Goal: Task Accomplishment & Management: Use online tool/utility

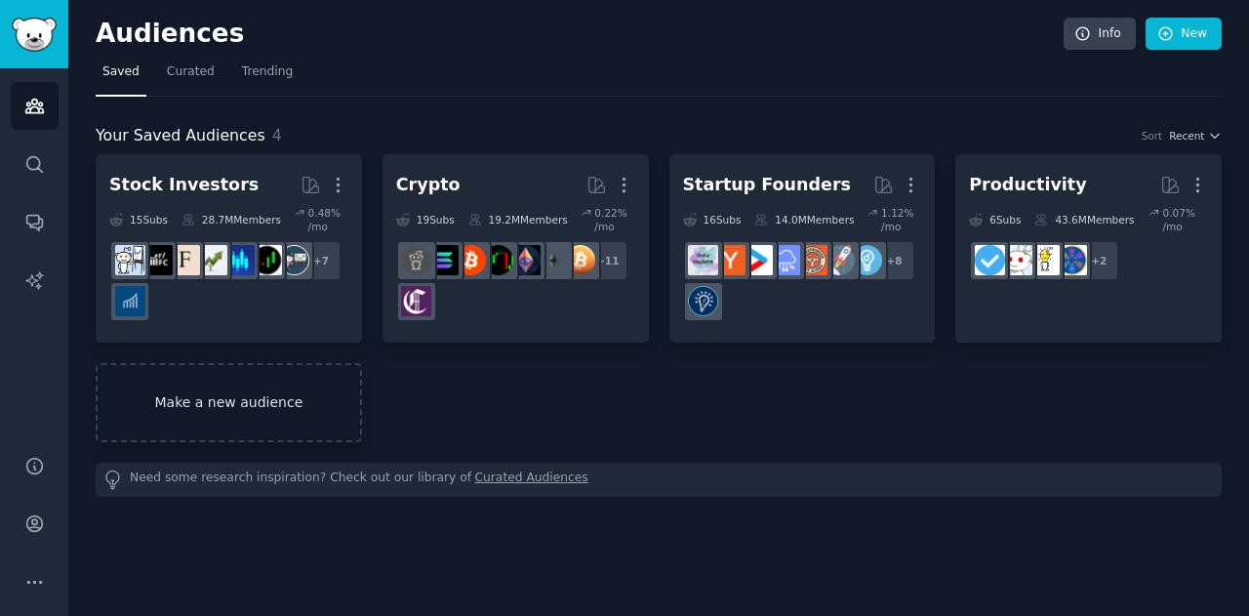
click at [304, 398] on link "Make a new audience" at bounding box center [229, 402] width 266 height 79
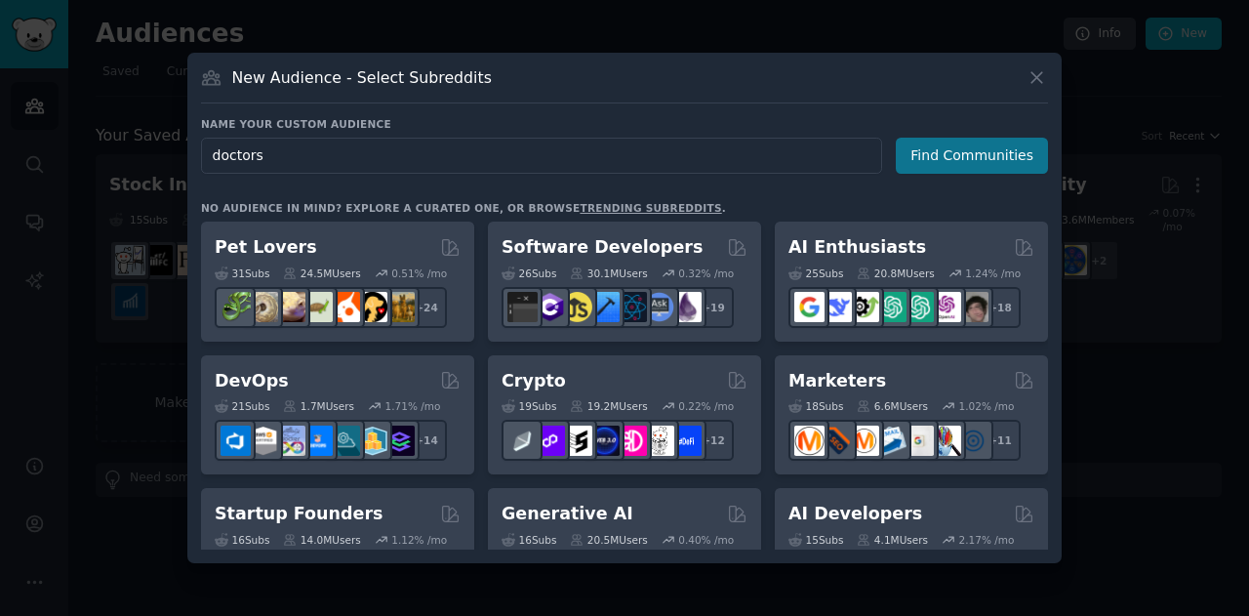
type input "doctors"
click at [941, 160] on button "Find Communities" at bounding box center [972, 156] width 152 height 36
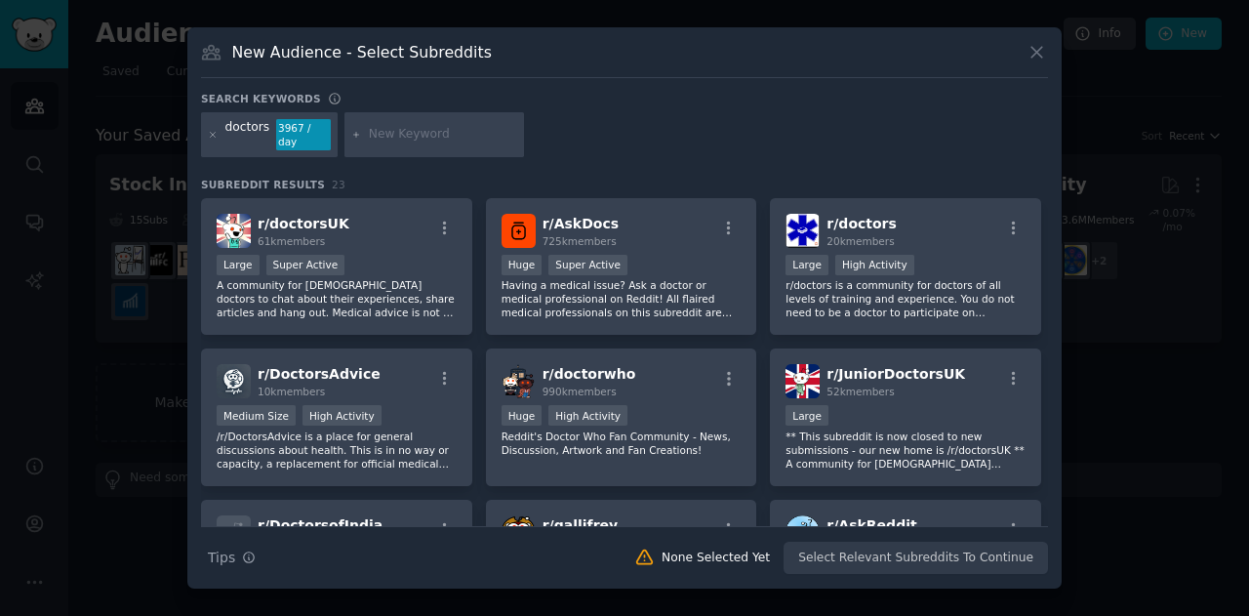
click at [262, 138] on div "doctors" at bounding box center [247, 134] width 45 height 31
click at [260, 133] on div "doctors" at bounding box center [247, 134] width 45 height 31
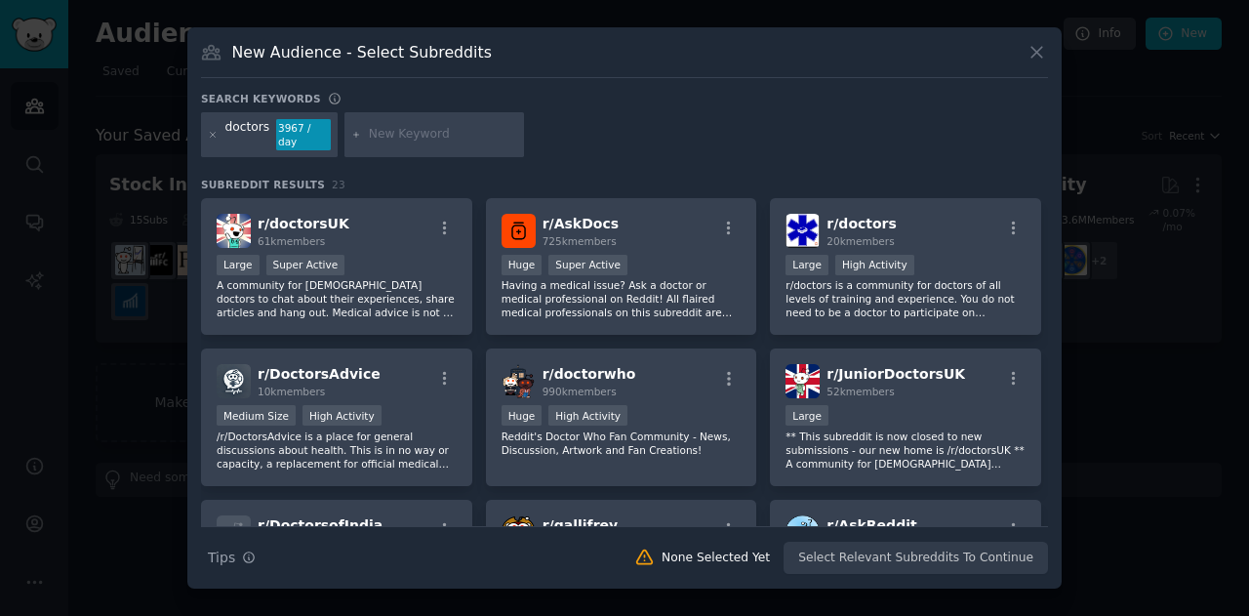
click at [393, 125] on div at bounding box center [435, 134] width 180 height 45
click at [383, 140] on input "text" at bounding box center [443, 135] width 148 height 18
type input "doctor india"
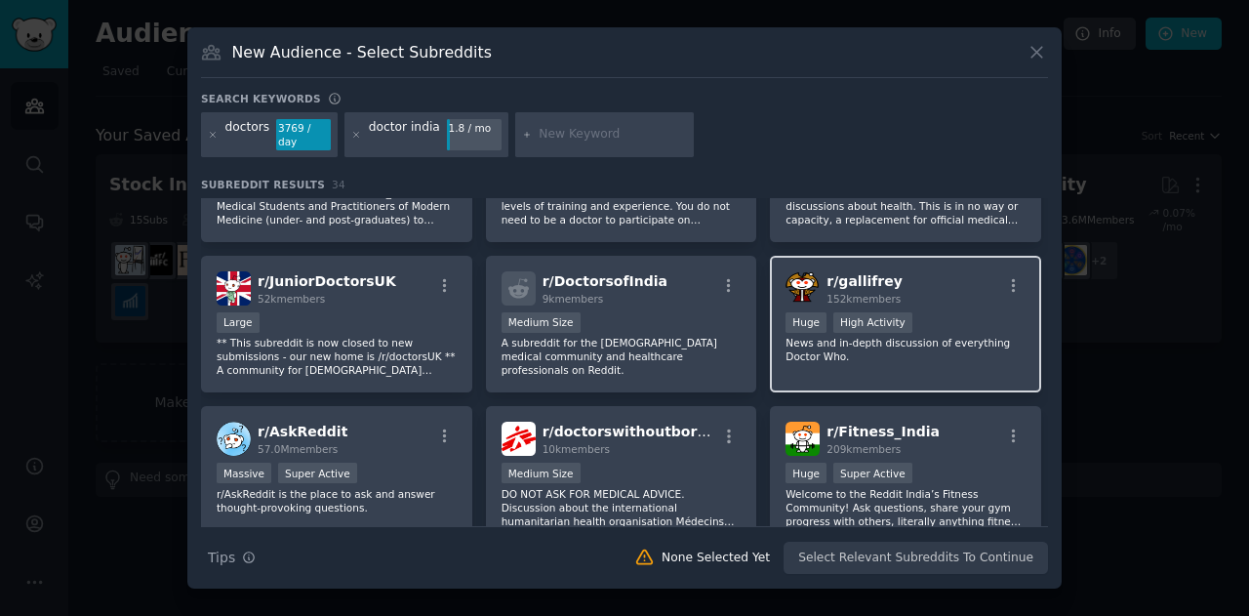
scroll to position [107, 0]
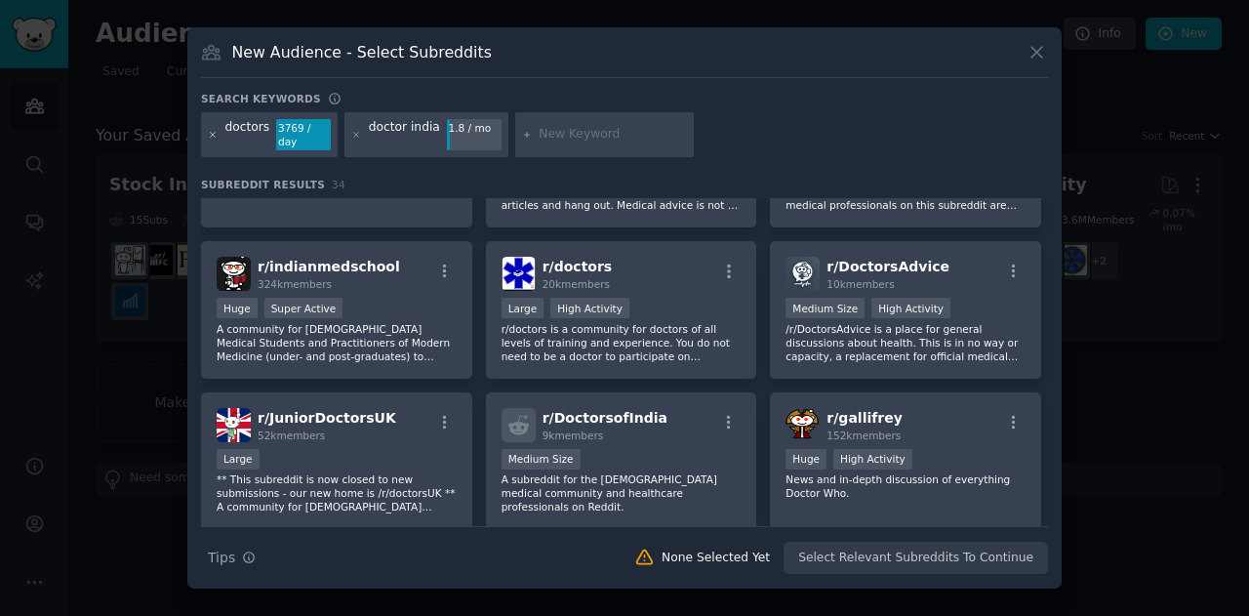
click at [210, 134] on icon at bounding box center [213, 135] width 11 height 11
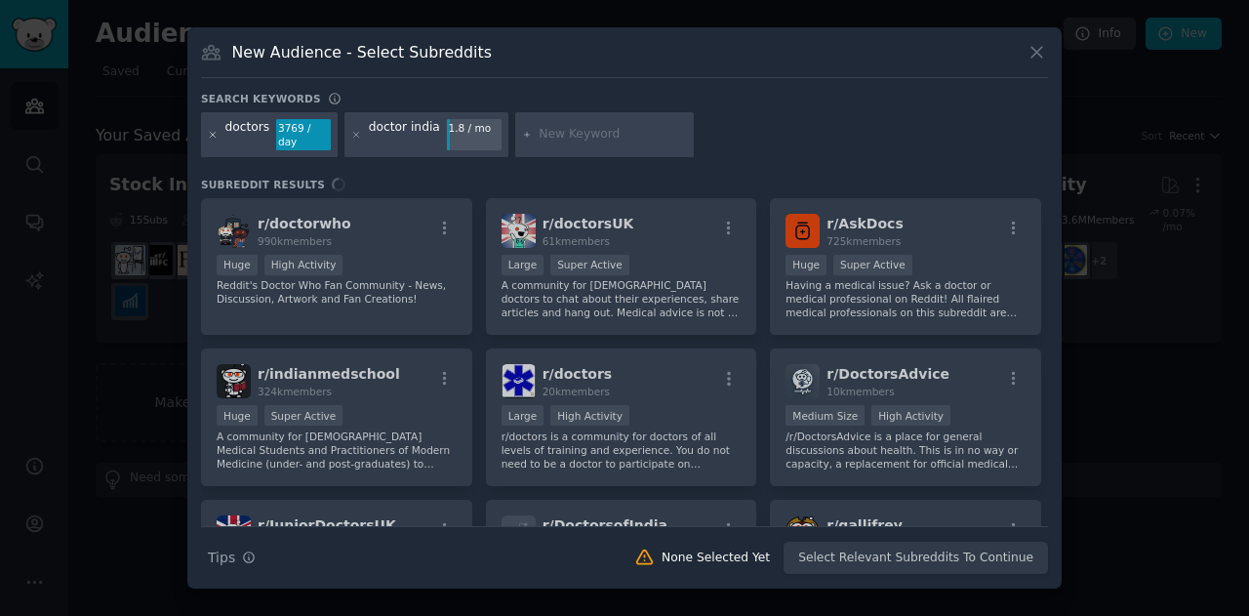
click at [210, 134] on icon at bounding box center [213, 135] width 11 height 11
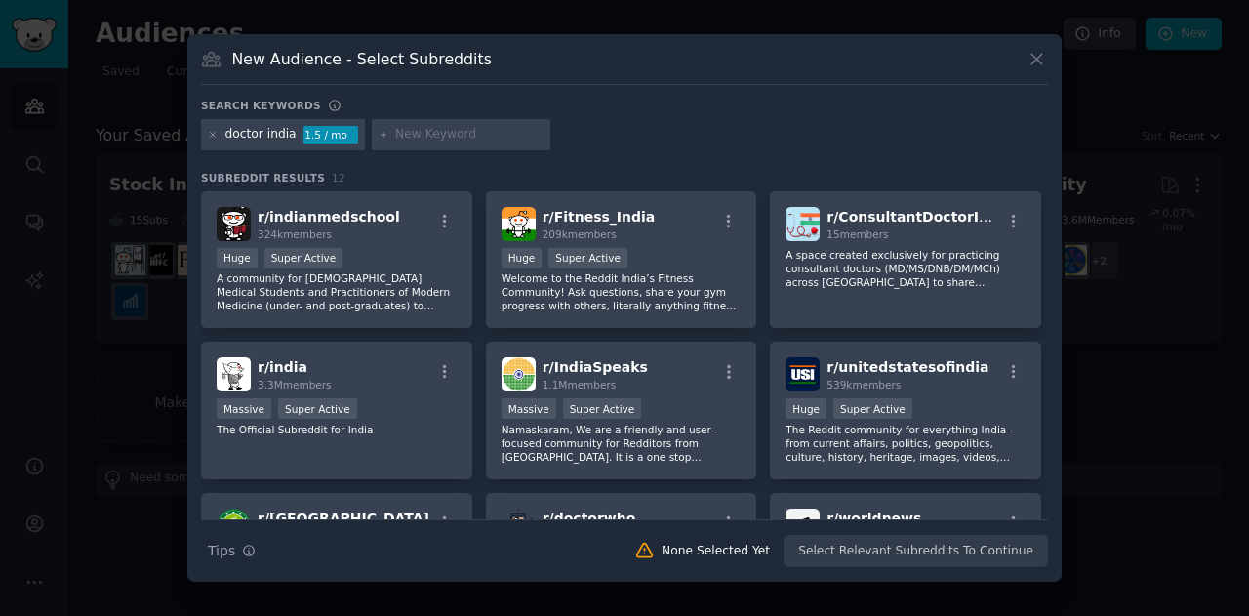
click at [210, 134] on icon at bounding box center [213, 135] width 11 height 11
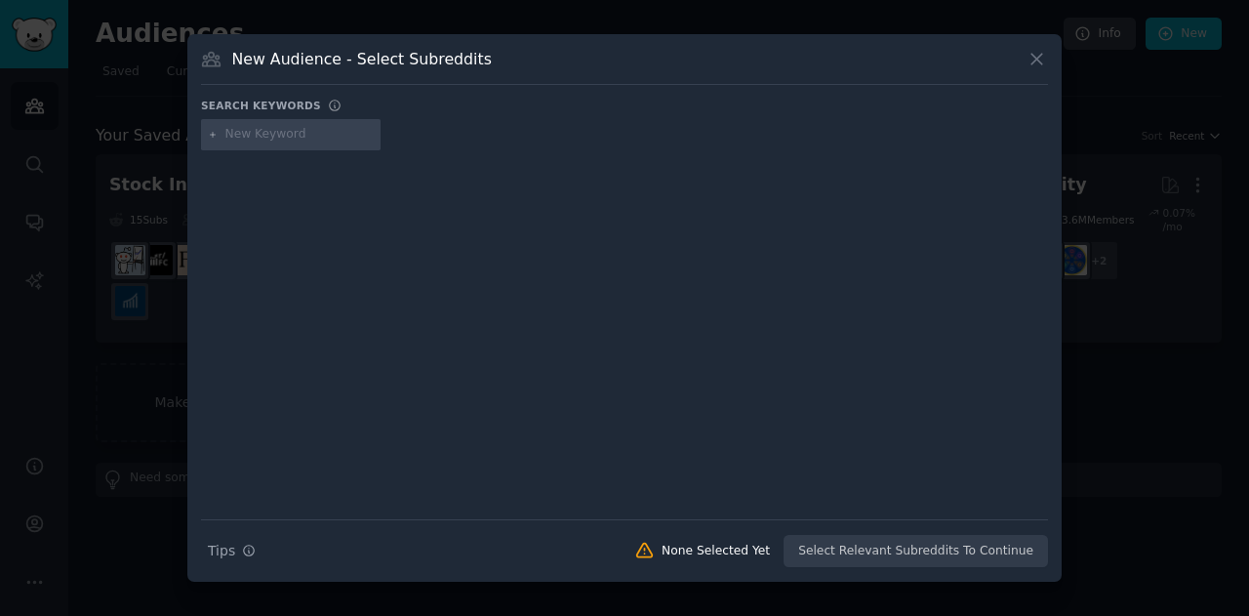
click at [252, 128] on input "text" at bounding box center [299, 135] width 148 height 18
type input "salon"
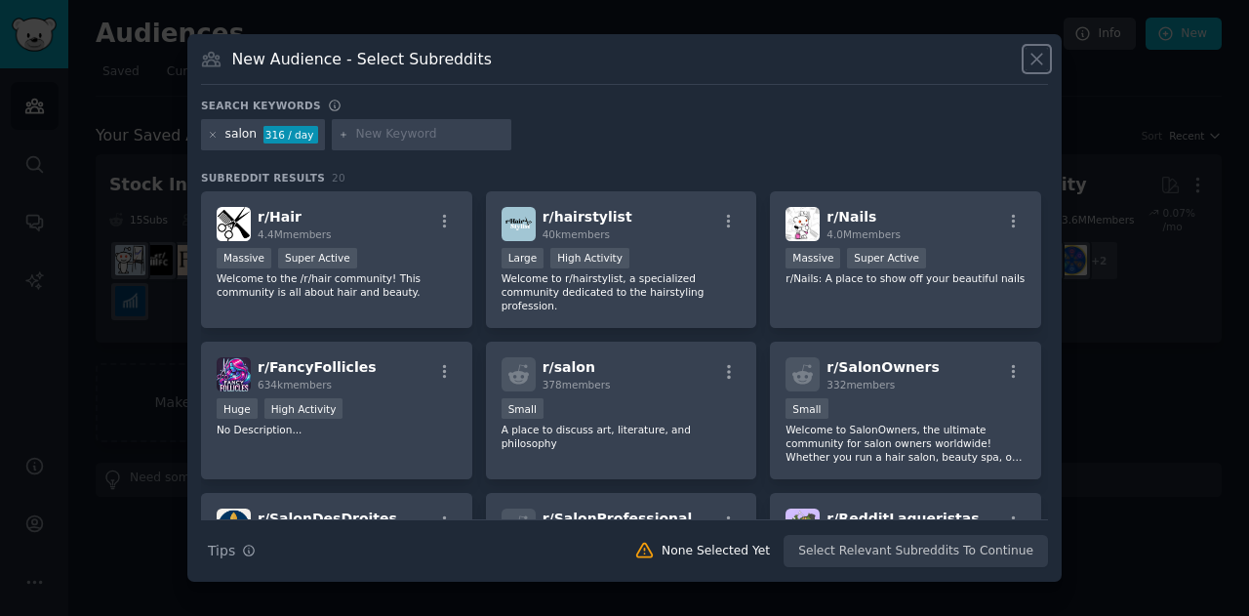
click at [1033, 56] on icon at bounding box center [1037, 60] width 11 height 11
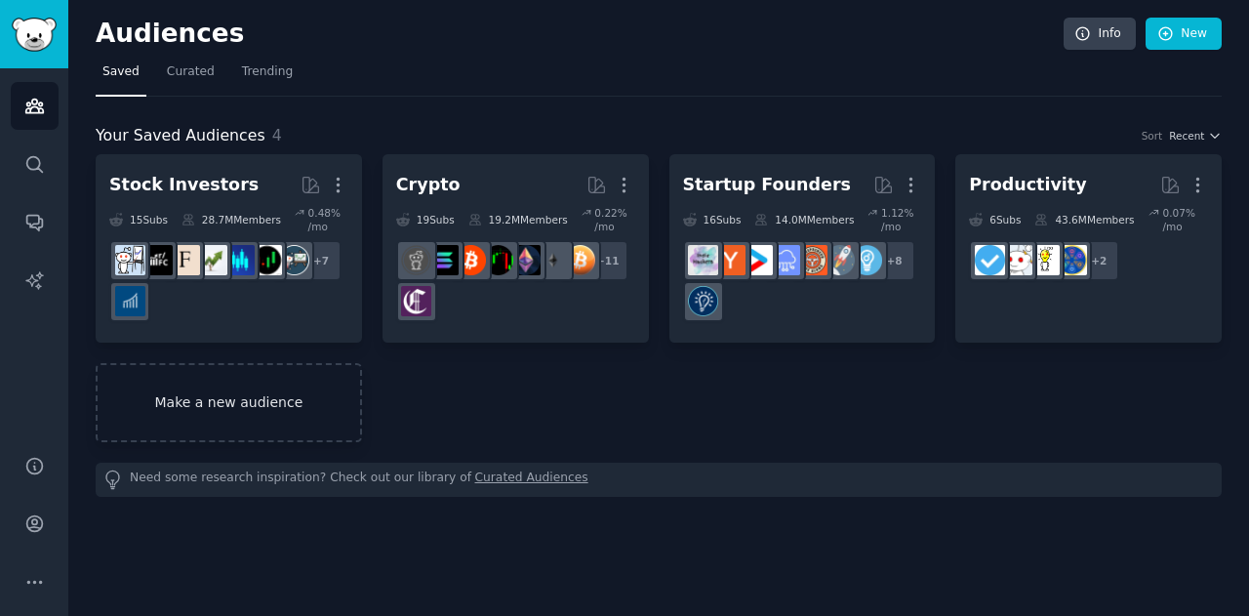
click at [305, 401] on link "Make a new audience" at bounding box center [229, 402] width 266 height 79
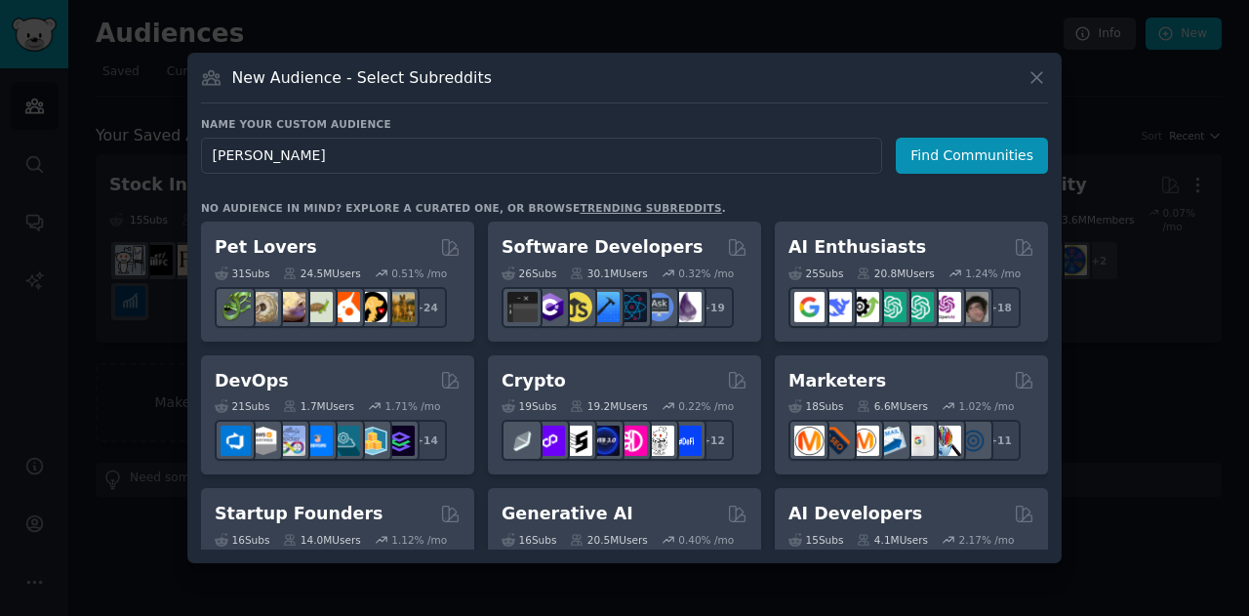
type input "salon"
click button "Find Communities" at bounding box center [972, 156] width 152 height 36
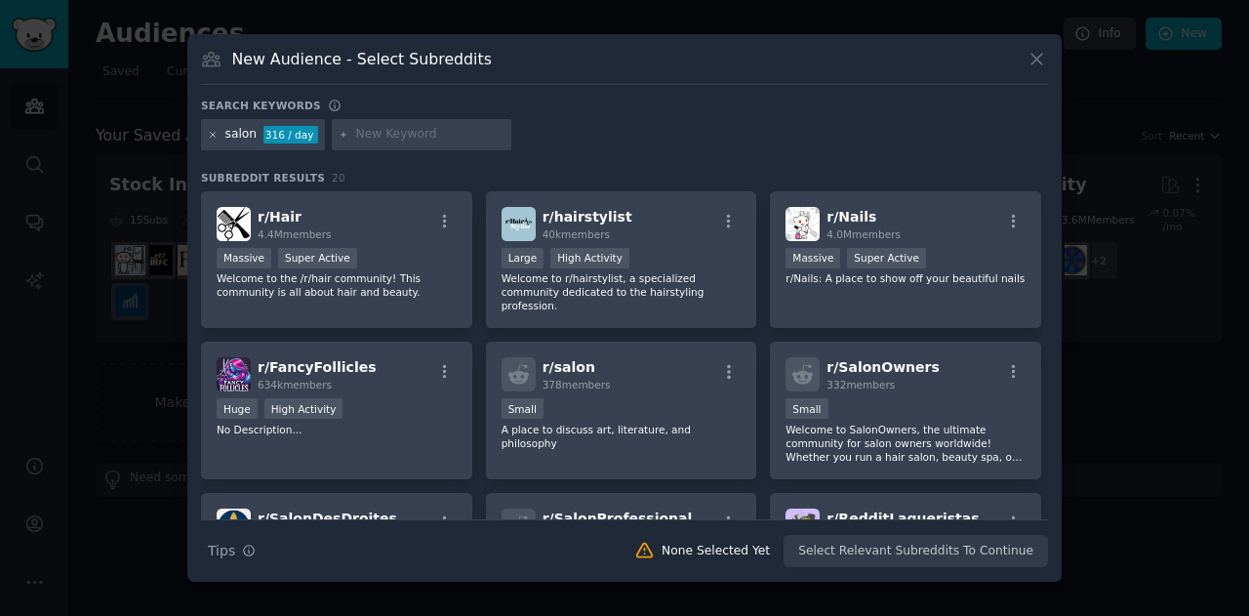
click at [215, 133] on icon at bounding box center [213, 134] width 5 height 5
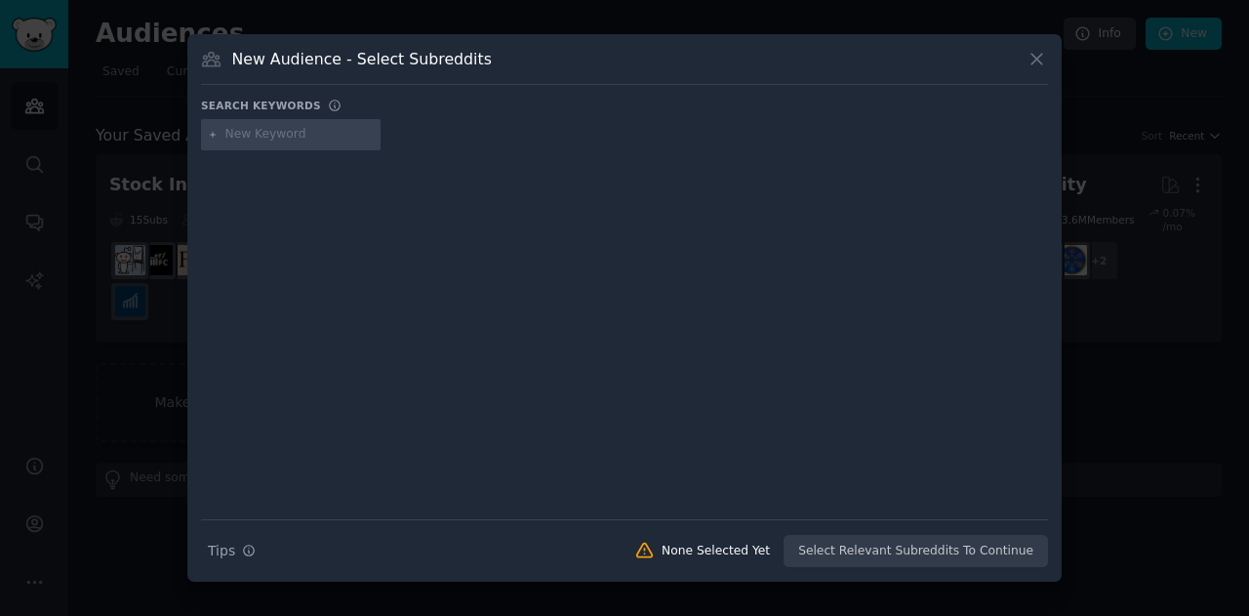
click at [265, 140] on input "text" at bounding box center [299, 135] width 148 height 18
type input "[DEMOGRAPHIC_DATA] doctors"
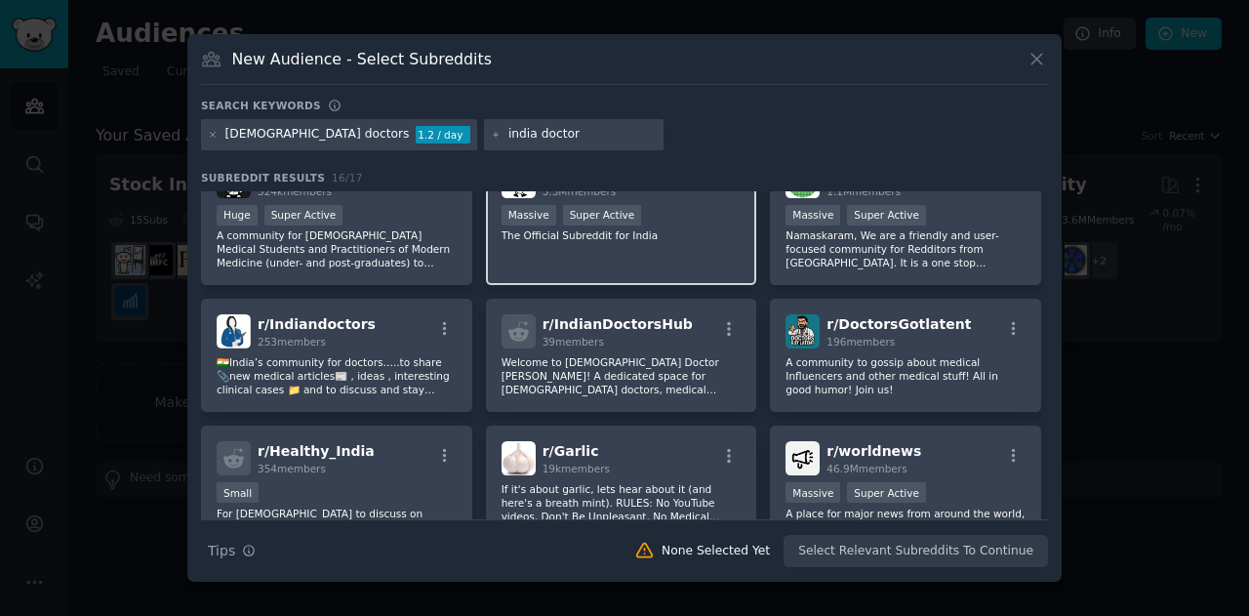
scroll to position [44, 0]
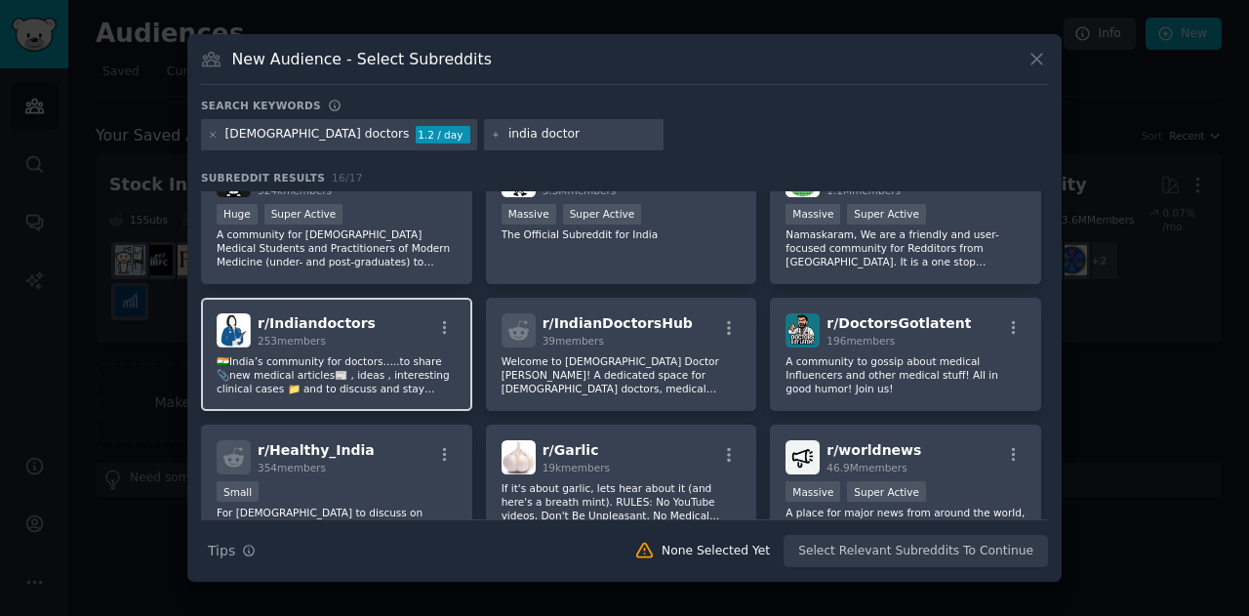
type input "india doctor"
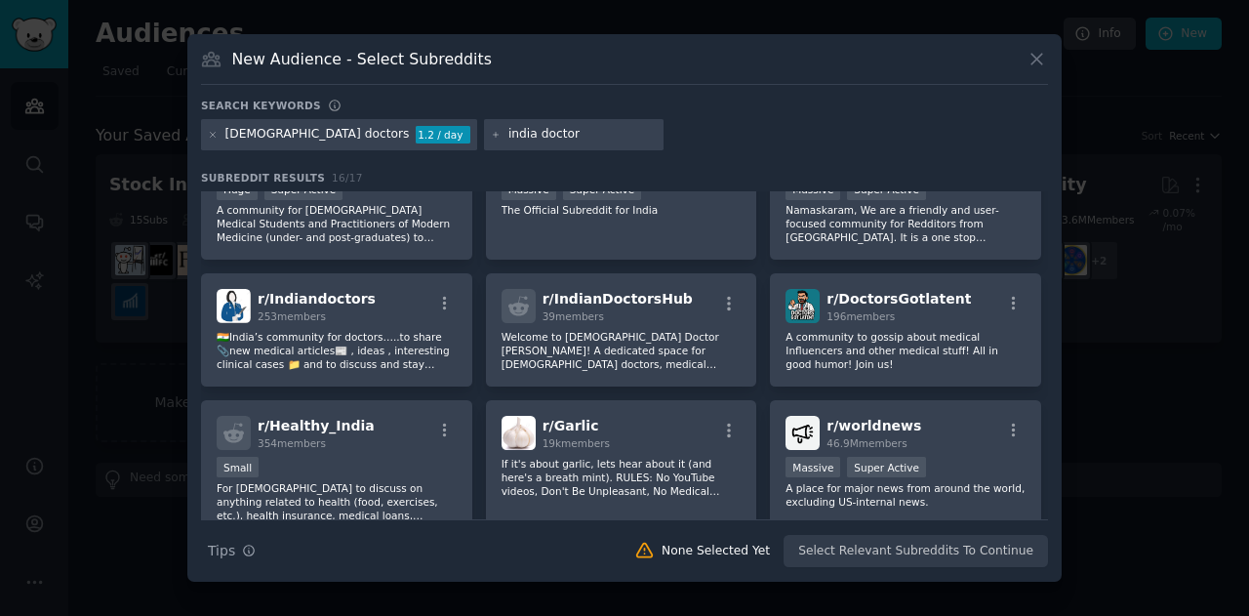
scroll to position [0, 0]
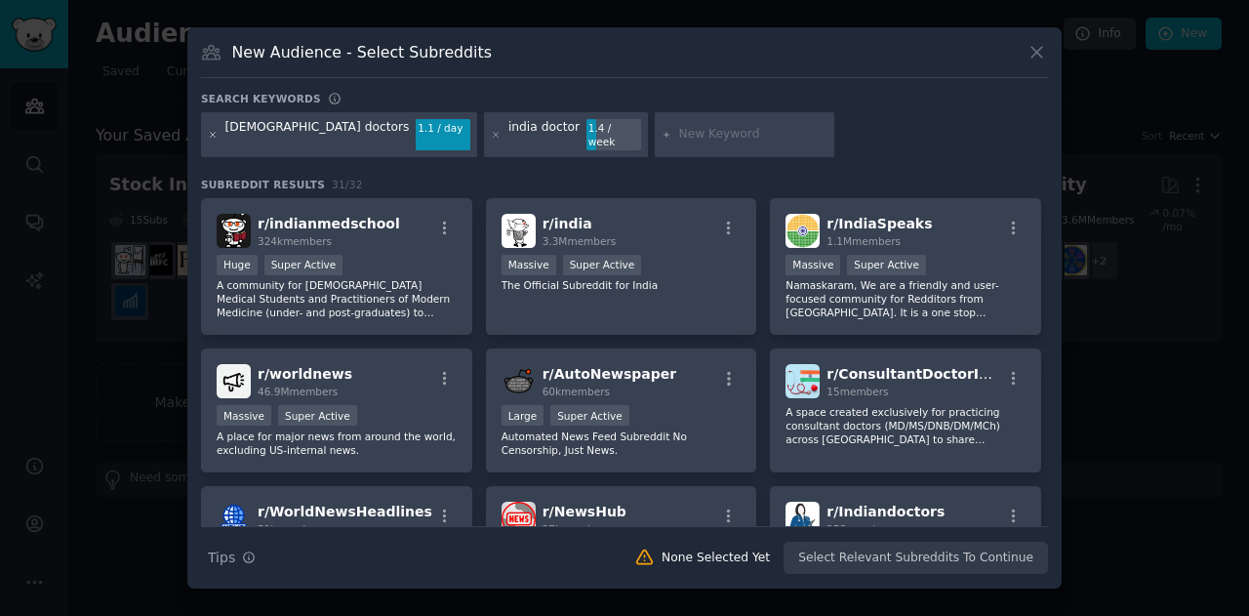
click at [215, 136] on icon at bounding box center [213, 135] width 11 height 11
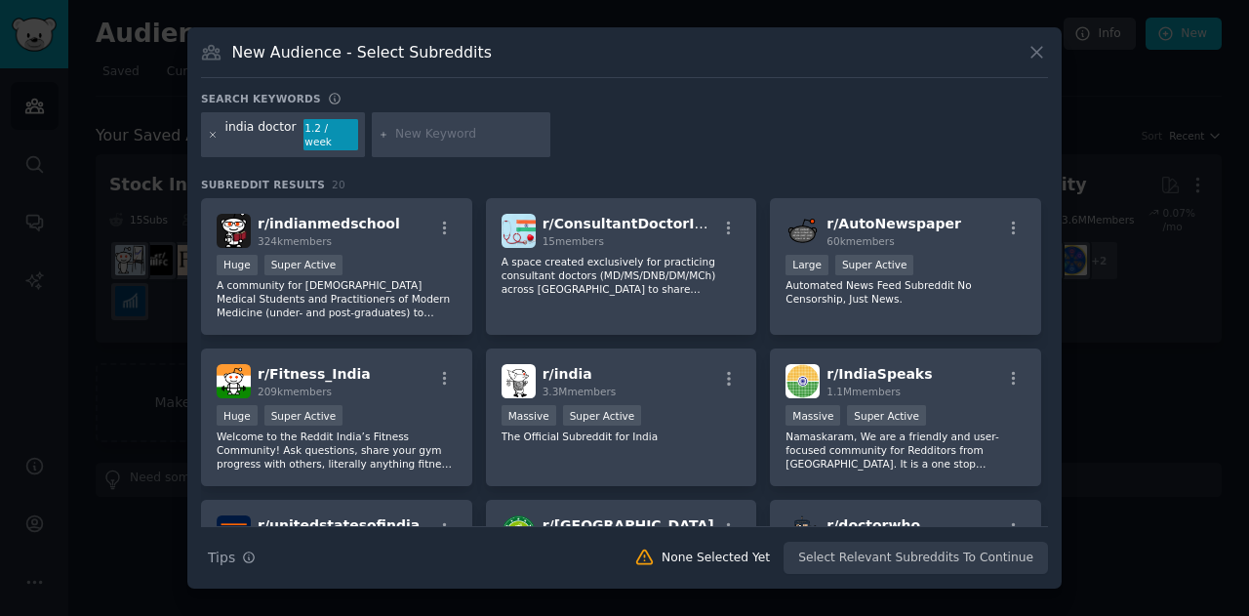
click at [213, 131] on icon at bounding box center [213, 135] width 11 height 11
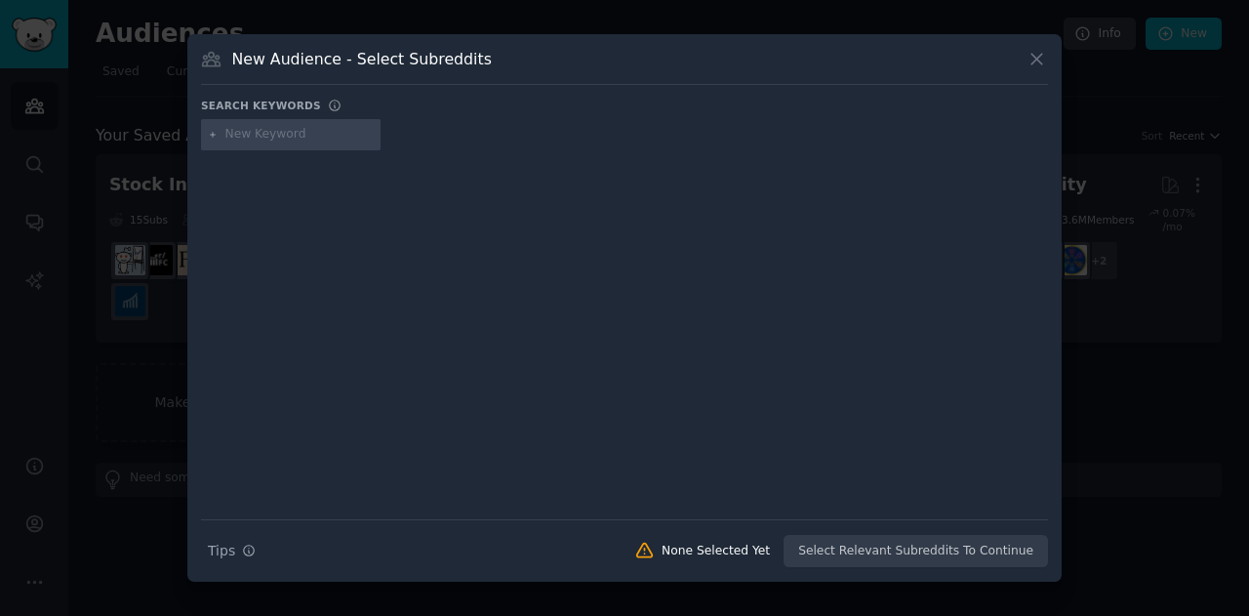
click at [245, 135] on input "text" at bounding box center [299, 135] width 148 height 18
type input "doctors [GEOGRAPHIC_DATA]"
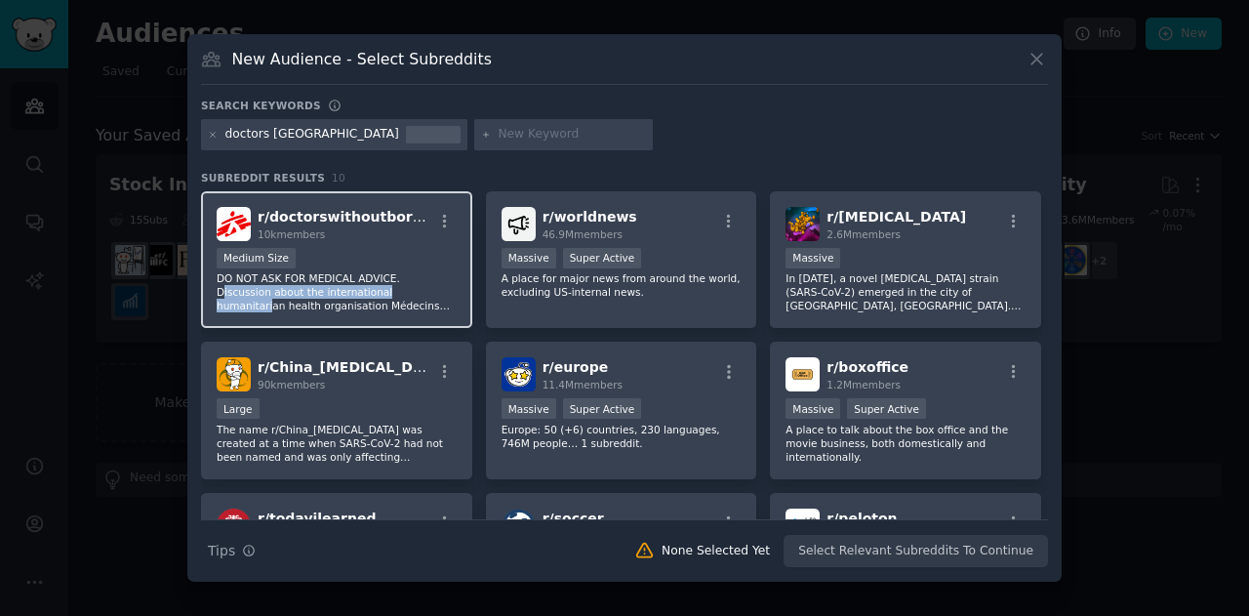
drag, startPoint x: 372, startPoint y: 292, endPoint x: 385, endPoint y: 280, distance: 17.3
click at [385, 280] on p "DO NOT ASK FOR MEDICAL ADVICE. Discussion about the international humanitarian …" at bounding box center [337, 291] width 240 height 41
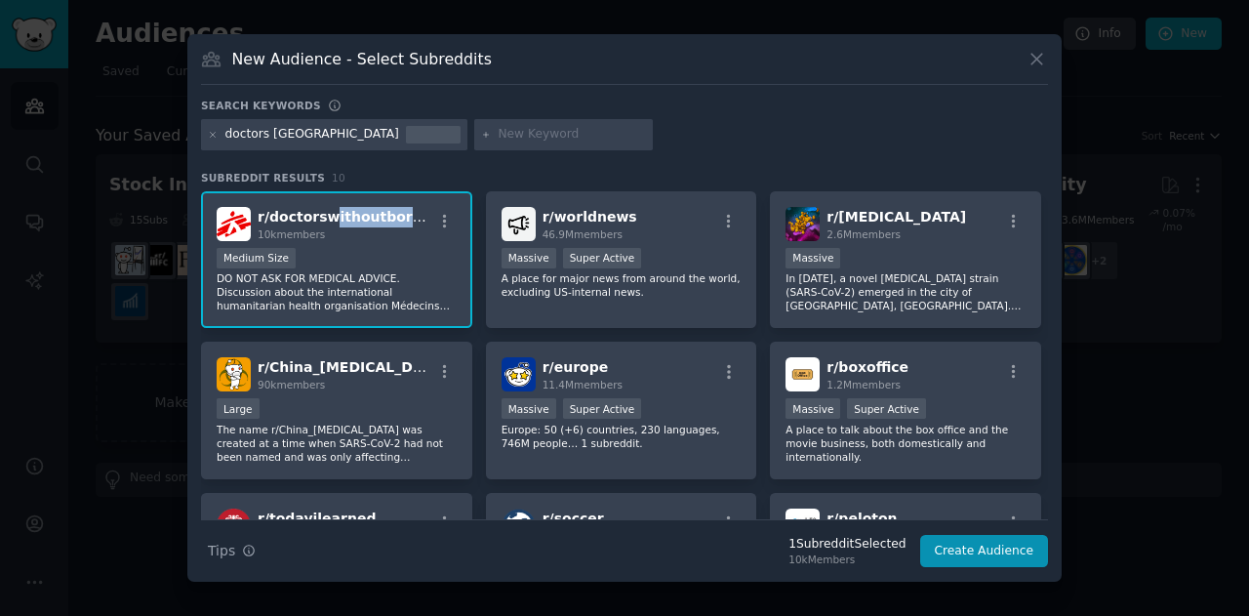
drag, startPoint x: 324, startPoint y: 212, endPoint x: 396, endPoint y: 188, distance: 75.9
click at [396, 188] on div "Subreddit Results 10 r/ doctorswithoutborders 10k members Medium Size DO NOT AS…" at bounding box center [624, 345] width 847 height 348
click at [403, 169] on div "Search keywords doctors [GEOGRAPHIC_DATA] Subreddit Results 10 r/ doctorswithou…" at bounding box center [624, 333] width 847 height 469
click at [324, 218] on span "r/ doctorswithoutborders" at bounding box center [352, 217] width 188 height 16
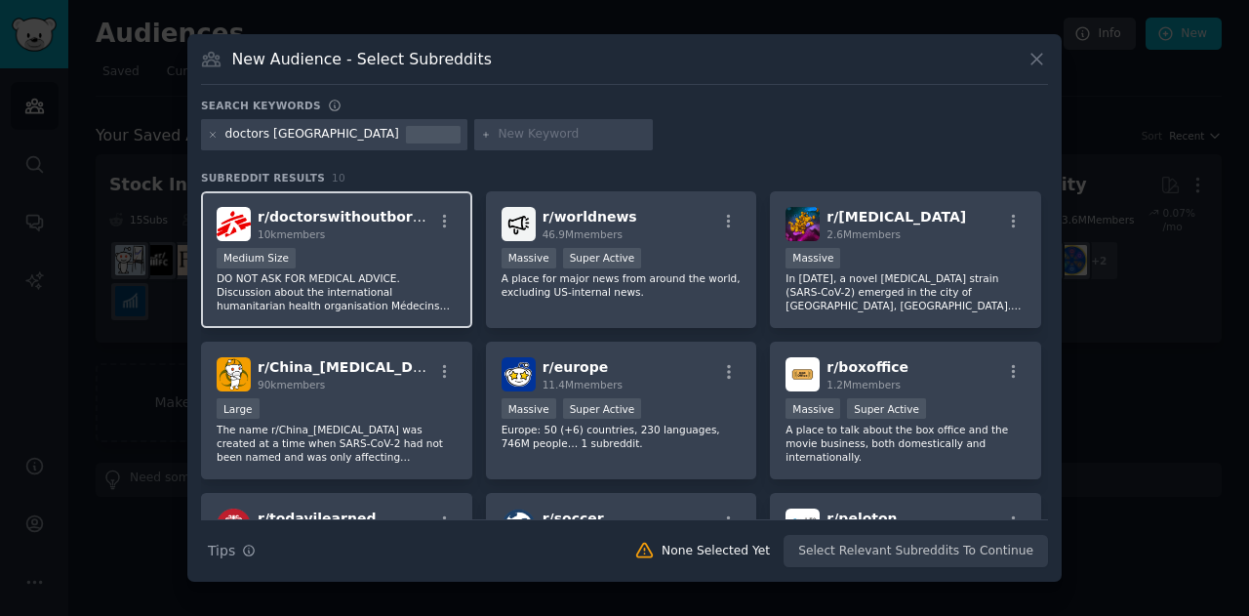
click at [324, 218] on span "r/ doctorswithoutborders" at bounding box center [352, 217] width 188 height 16
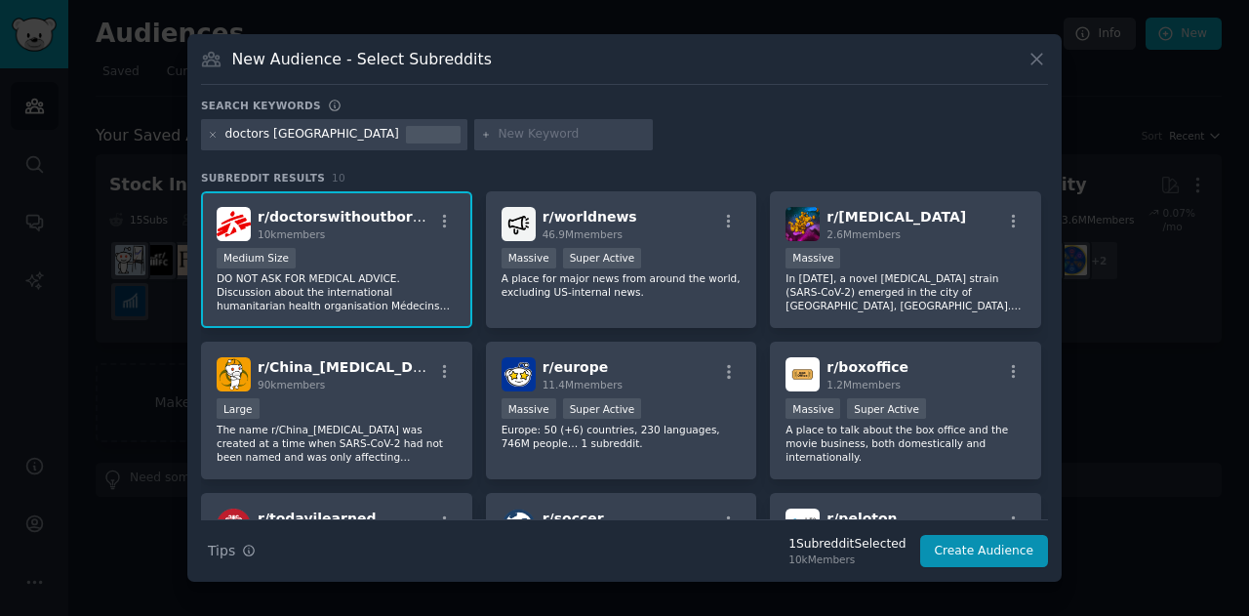
click at [270, 136] on div "doctors [GEOGRAPHIC_DATA]" at bounding box center [312, 135] width 174 height 18
click at [216, 133] on icon at bounding box center [213, 135] width 11 height 11
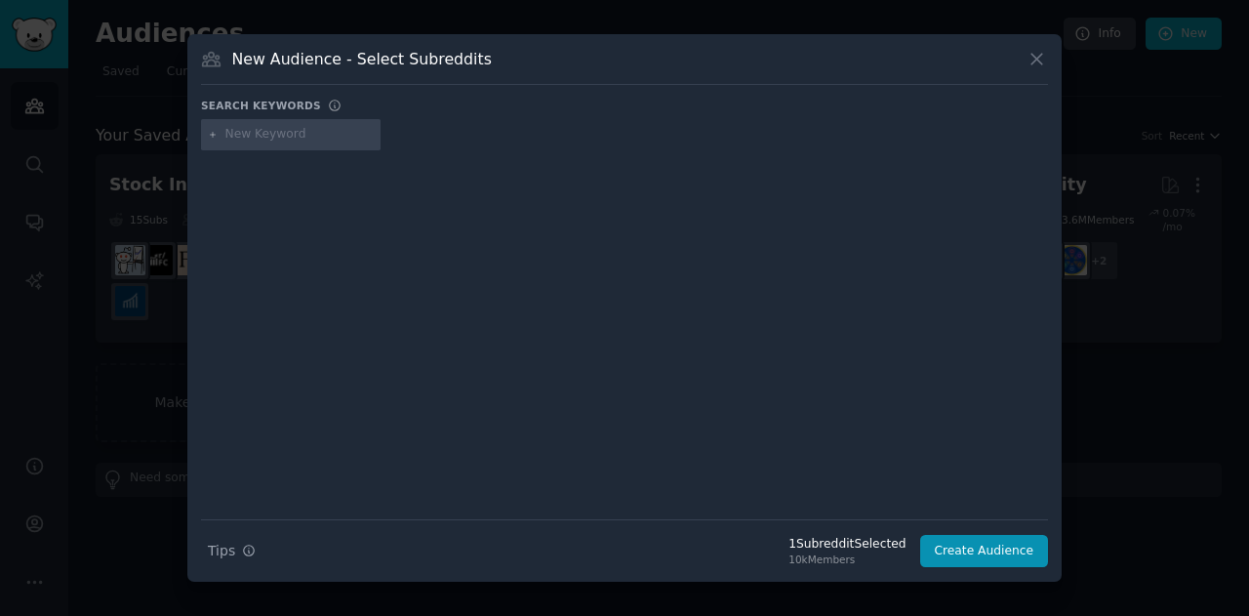
click at [253, 131] on input "text" at bounding box center [299, 135] width 148 height 18
type input "doctors [GEOGRAPHIC_DATA]"
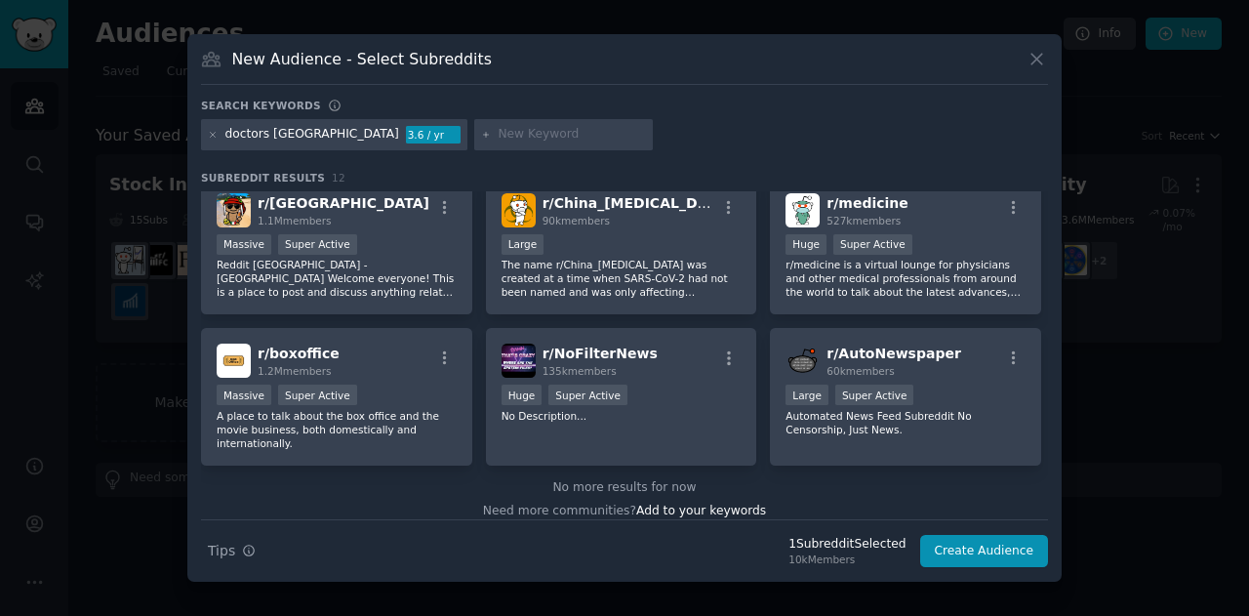
scroll to position [301, 0]
